Goal: Information Seeking & Learning: Learn about a topic

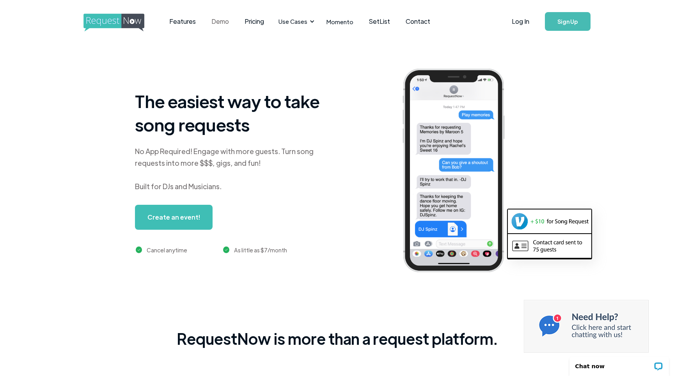
click at [224, 22] on link "Demo" at bounding box center [219, 21] width 33 height 24
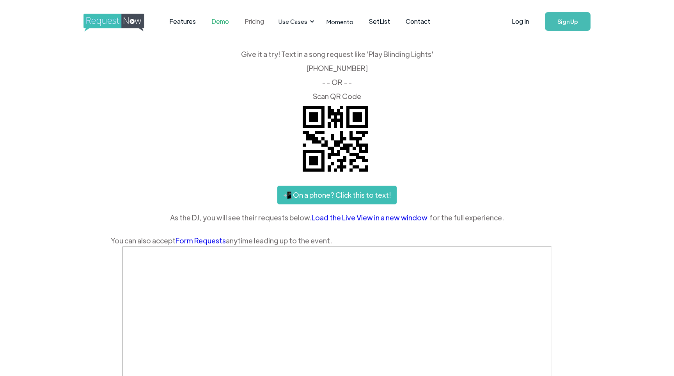
click at [255, 19] on link "Pricing" at bounding box center [254, 21] width 35 height 24
